Goal: Communication & Community: Answer question/provide support

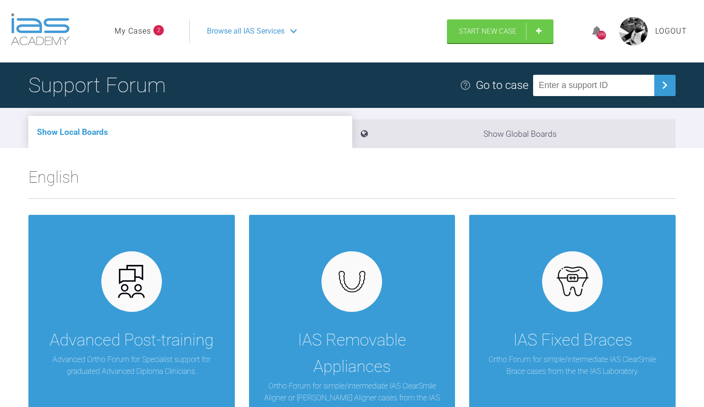
click at [128, 36] on link "My Cases" at bounding box center [132, 31] width 36 height 12
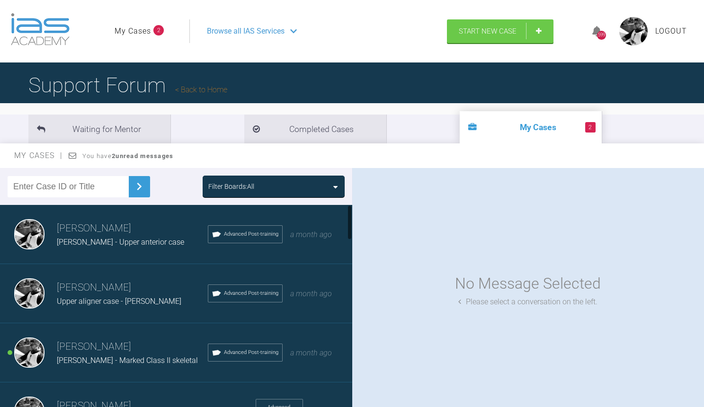
click at [106, 280] on h3 "[PERSON_NAME]" at bounding box center [132, 288] width 151 height 16
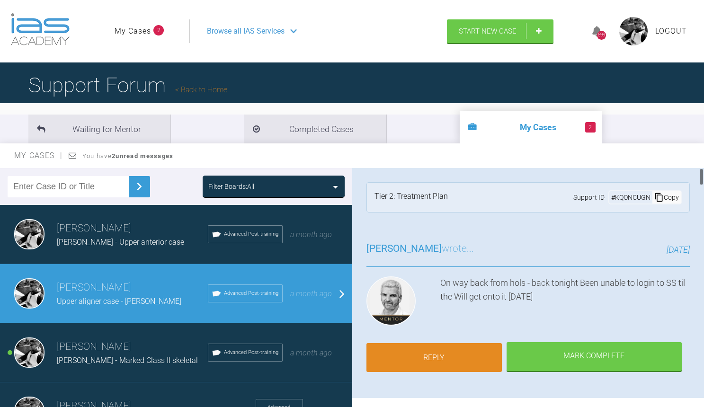
click at [437, 356] on link "Reply" at bounding box center [433, 357] width 135 height 29
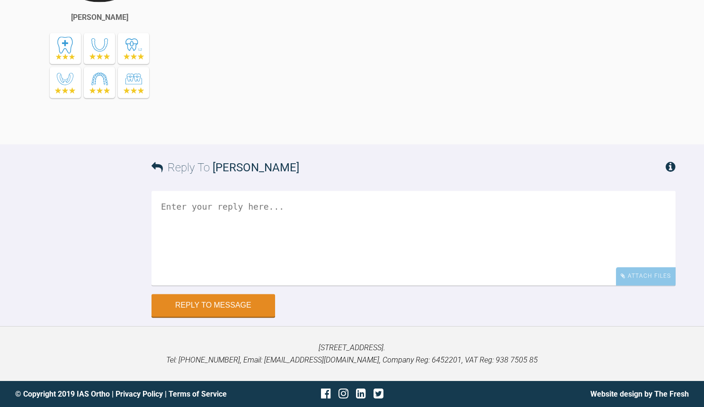
scroll to position [6171, 0]
click at [348, 208] on textarea at bounding box center [413, 238] width 524 height 95
type textarea "Any chance you can scan over [PERSON_NAME] please Thanks"
click at [245, 302] on button "Reply to Message" at bounding box center [212, 306] width 123 height 23
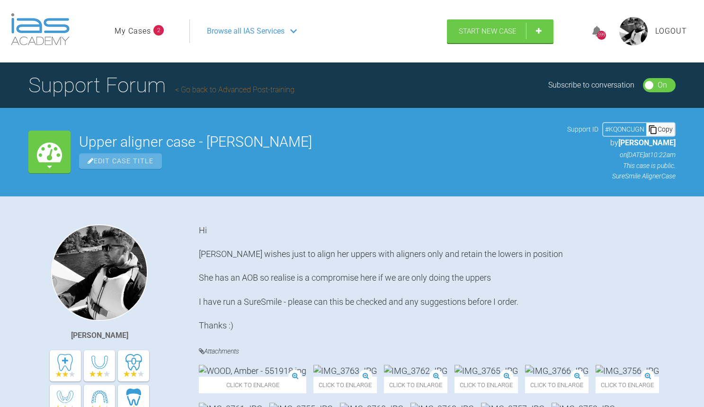
scroll to position [0, 0]
click at [145, 36] on link "My Cases" at bounding box center [132, 31] width 36 height 12
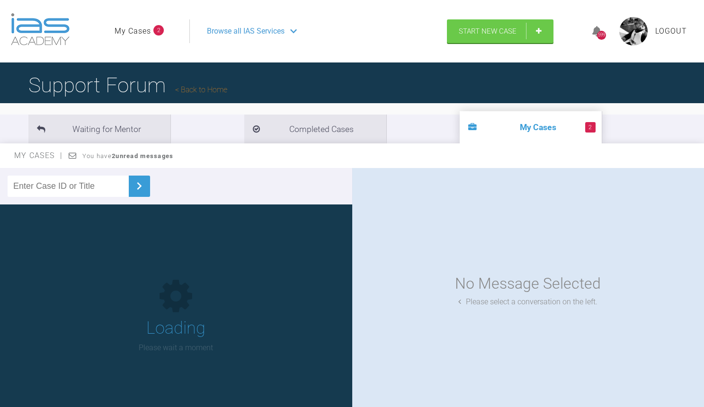
click at [143, 30] on link "My Cases" at bounding box center [132, 31] width 36 height 12
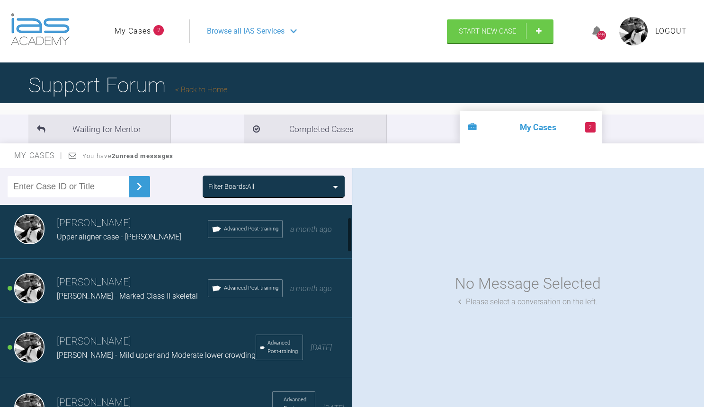
scroll to position [76, 0]
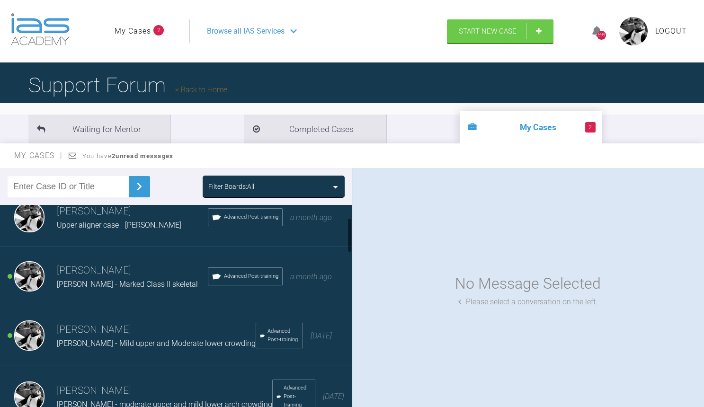
click at [129, 272] on h3 "[PERSON_NAME]" at bounding box center [132, 271] width 151 height 16
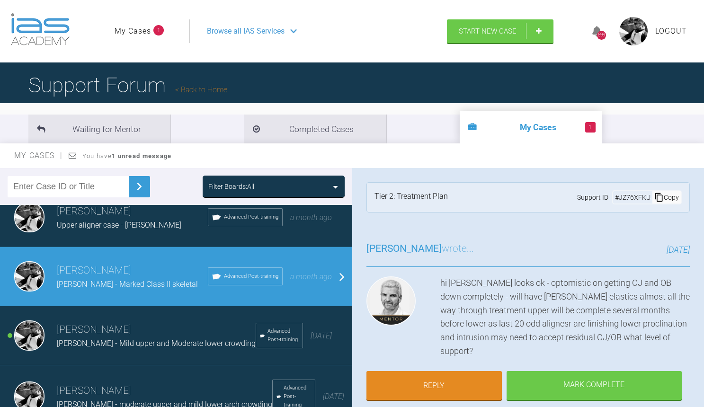
click at [114, 334] on h3 "[PERSON_NAME]" at bounding box center [156, 330] width 199 height 16
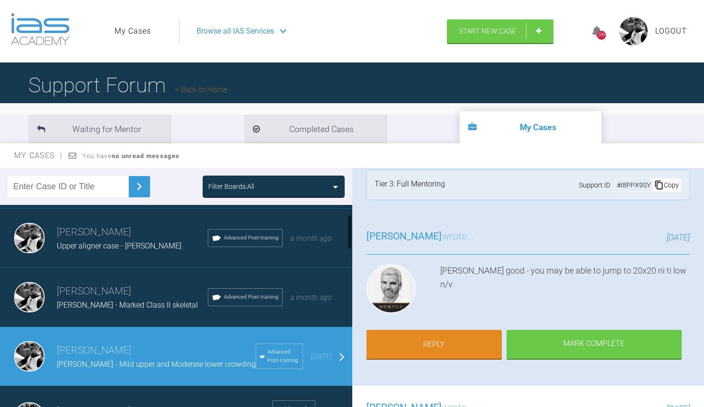
scroll to position [54, 0]
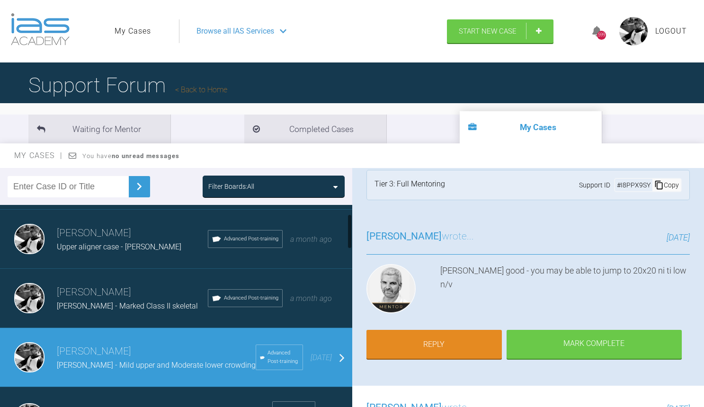
click at [122, 303] on span "[PERSON_NAME] - Marked Class II skeletal" at bounding box center [127, 305] width 141 height 9
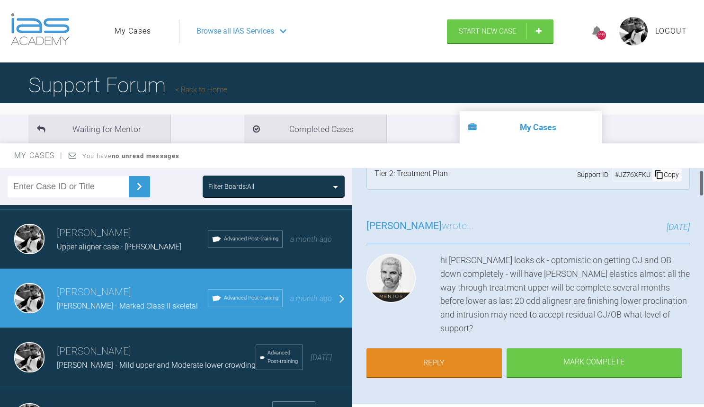
scroll to position [24, 0]
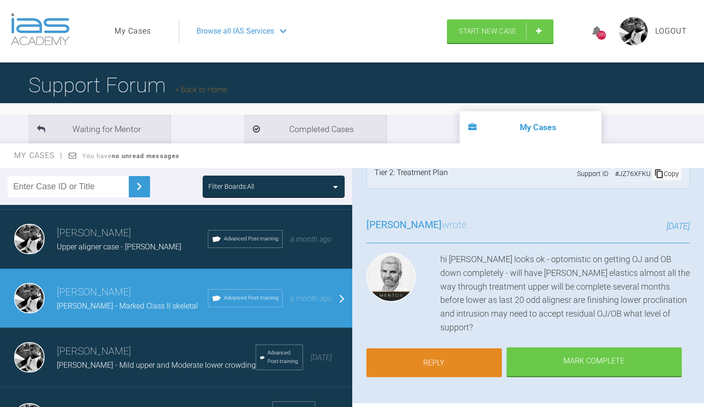
click at [443, 352] on link "Reply" at bounding box center [433, 362] width 135 height 29
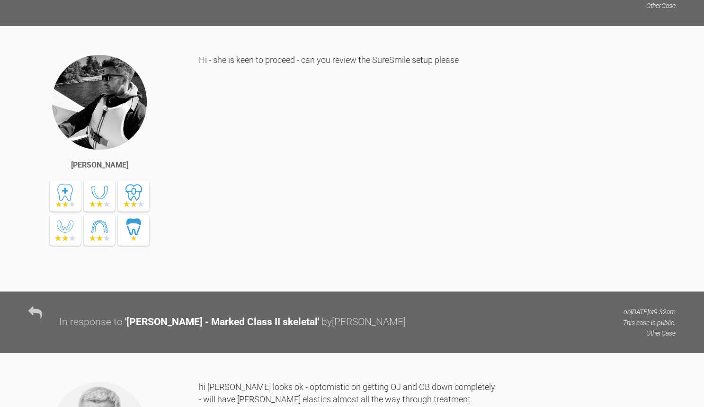
scroll to position [3934, 0]
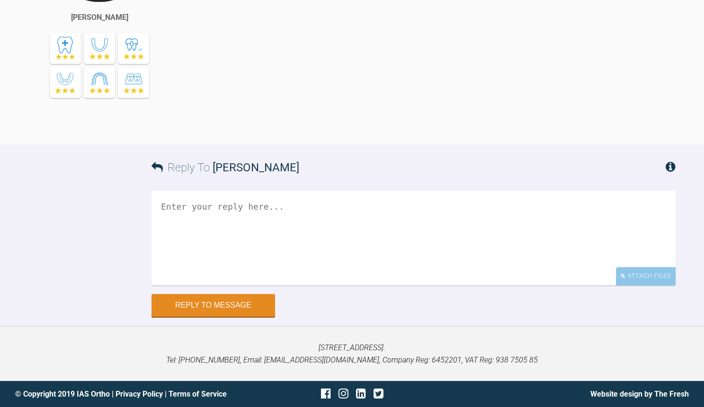
click at [299, 253] on textarea at bounding box center [413, 238] width 524 height 95
type textarea "W"
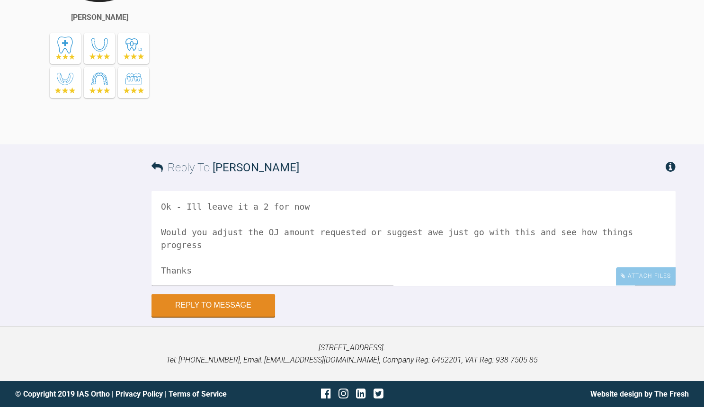
scroll to position [3858, 0]
type textarea "Ok - Ill leave it a 2 for now Would you adjust the OJ amount requested or sugge…"
click at [230, 317] on button "Reply to Message" at bounding box center [212, 306] width 123 height 23
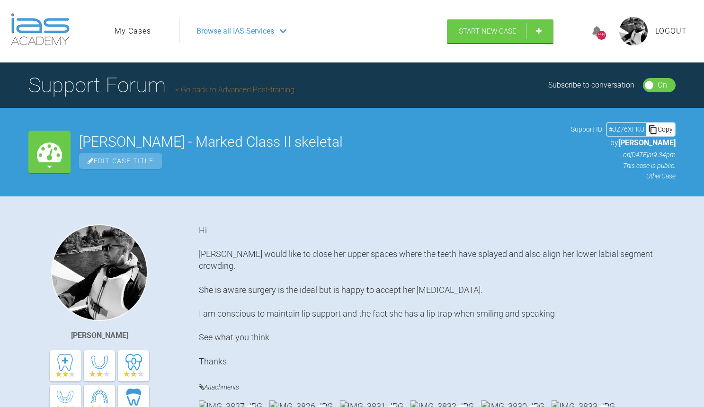
scroll to position [0, 0]
click at [141, 31] on link "My Cases" at bounding box center [132, 31] width 36 height 12
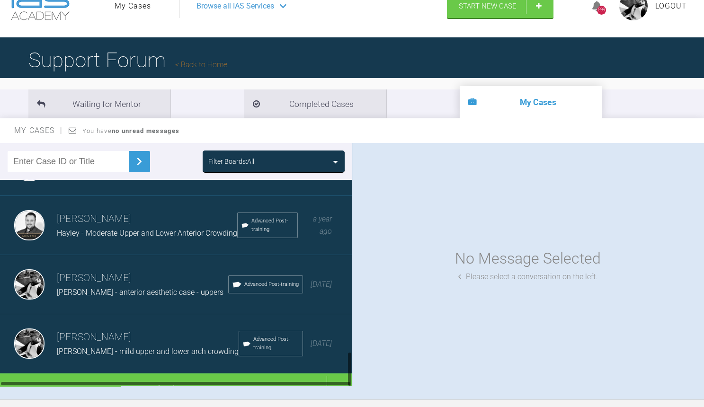
scroll to position [42, 0]
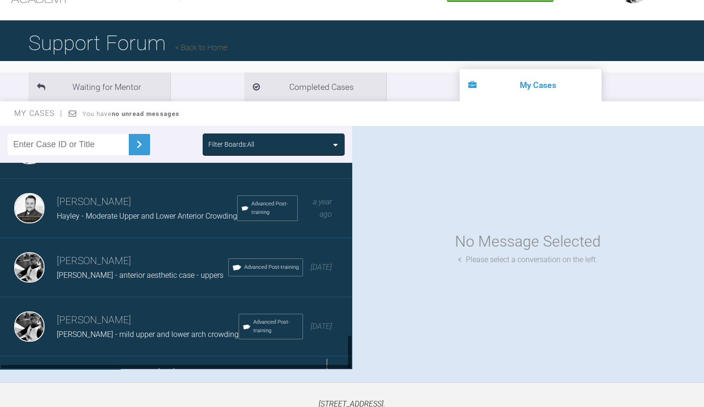
click at [161, 356] on div "Load more" at bounding box center [176, 370] width 352 height 29
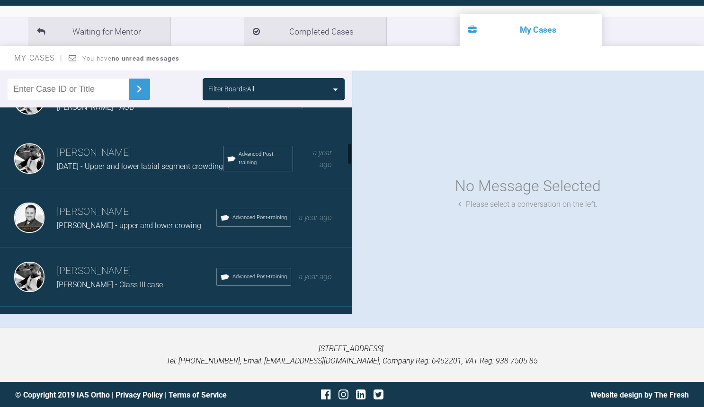
scroll to position [337, 0]
click at [160, 152] on h3 "[PERSON_NAME]" at bounding box center [140, 152] width 166 height 16
